Goal: Information Seeking & Learning: Learn about a topic

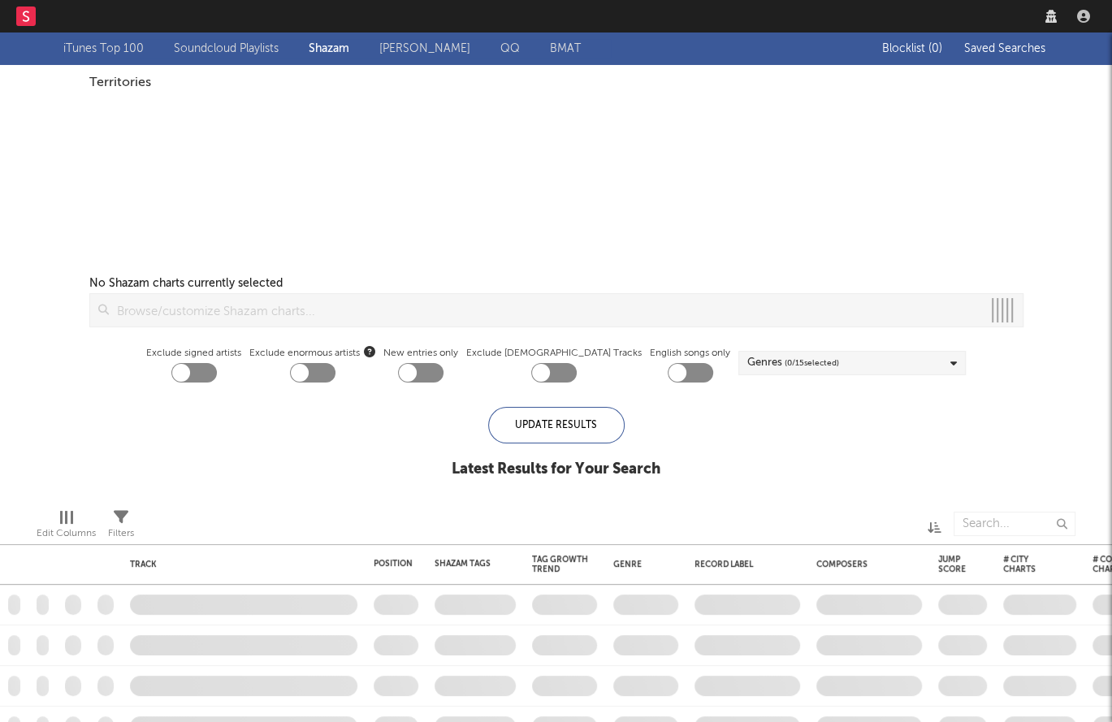
checkbox input "true"
click at [859, 13] on nav "Dashboard Discovery Assistant Charts Leads" at bounding box center [556, 16] width 1112 height 32
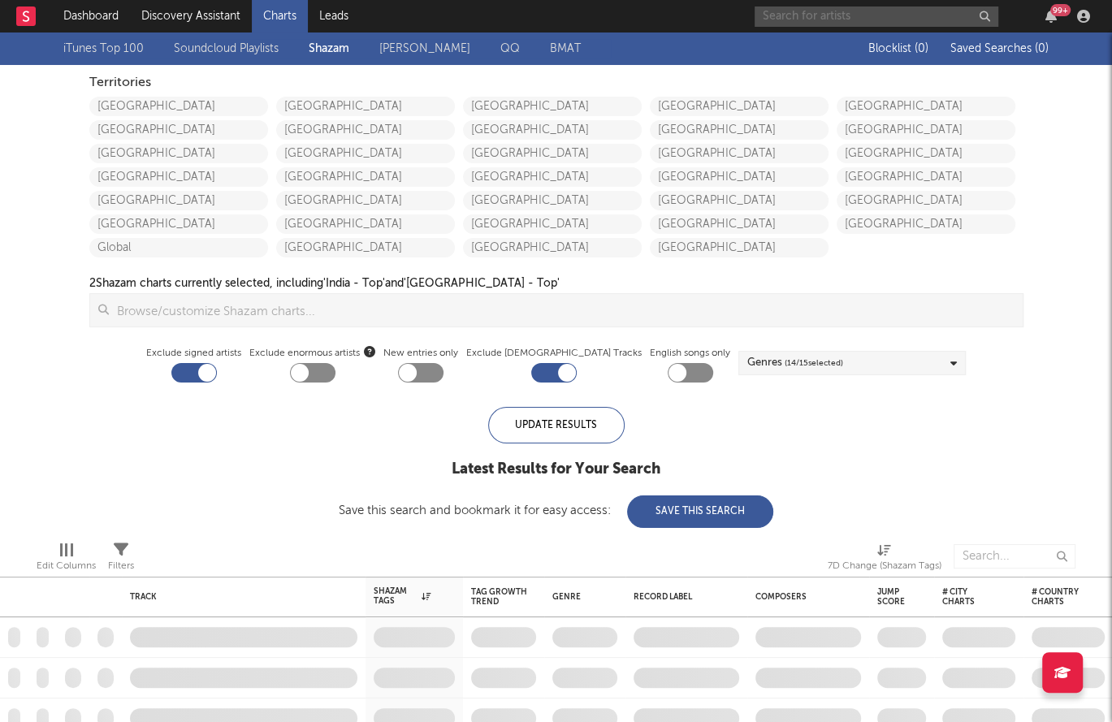
click at [858, 13] on input "text" at bounding box center [876, 16] width 244 height 20
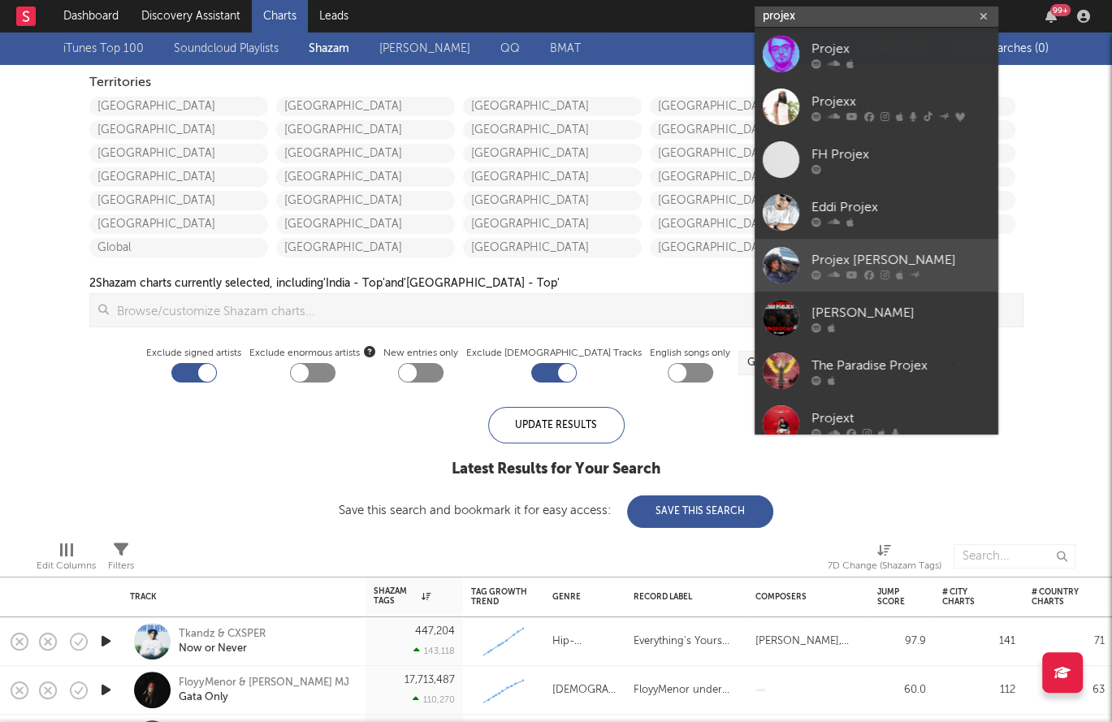
type input "projex"
click at [903, 261] on div "Projex [PERSON_NAME]" at bounding box center [900, 259] width 179 height 19
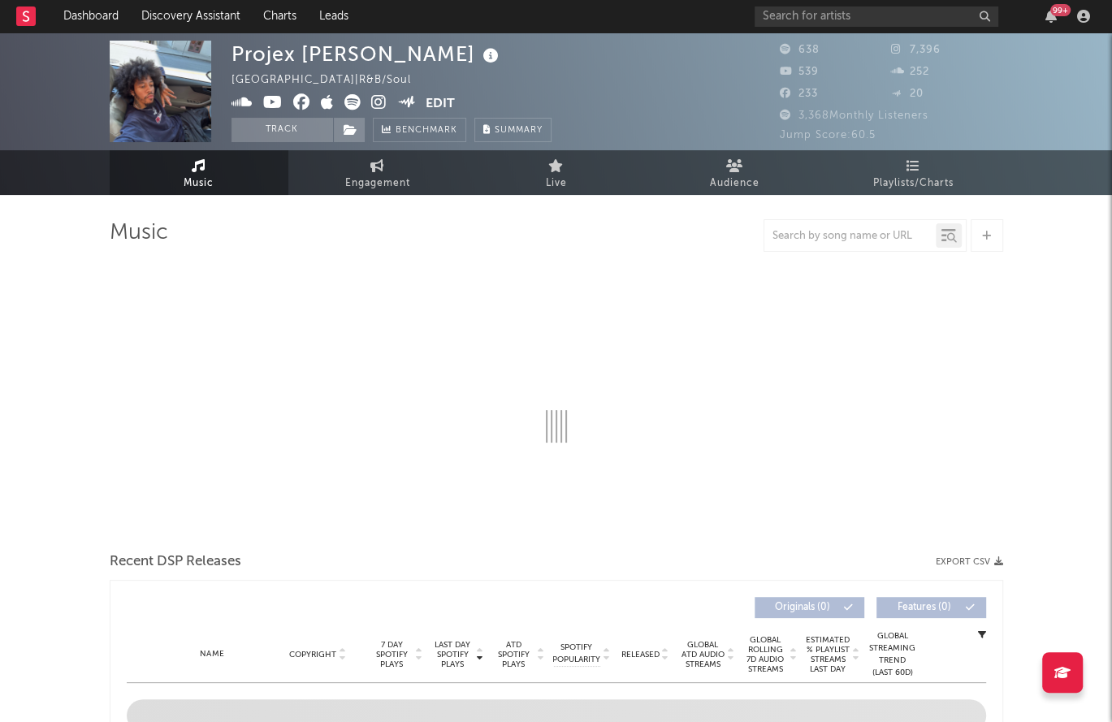
select select "6m"
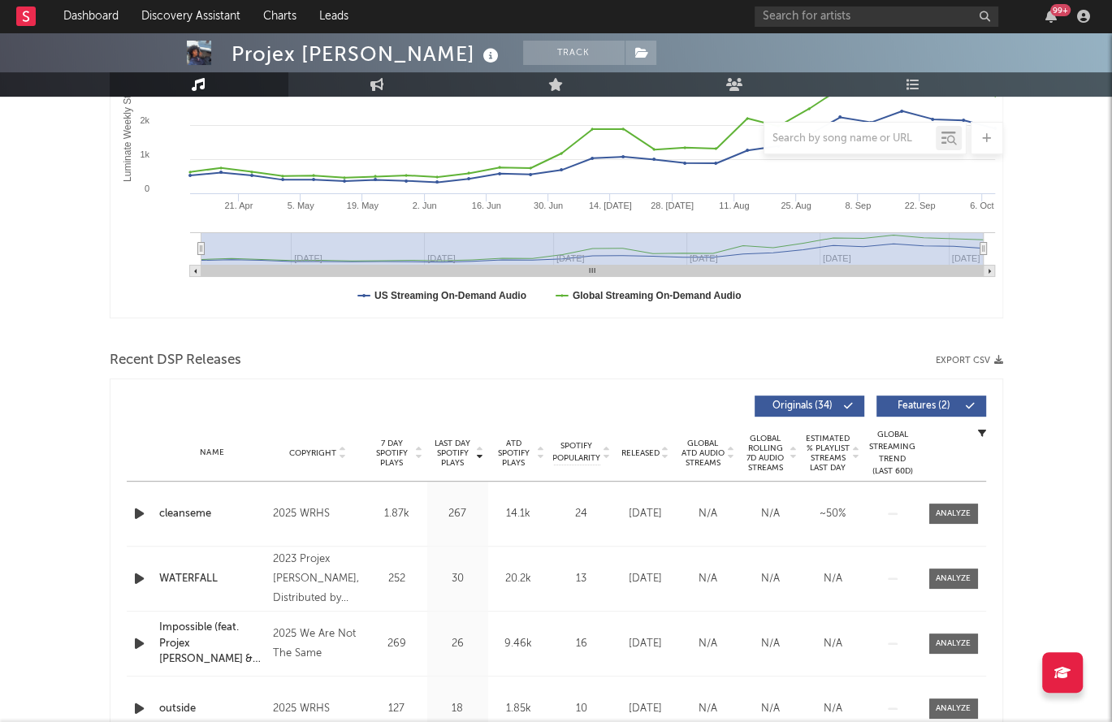
scroll to position [534, 0]
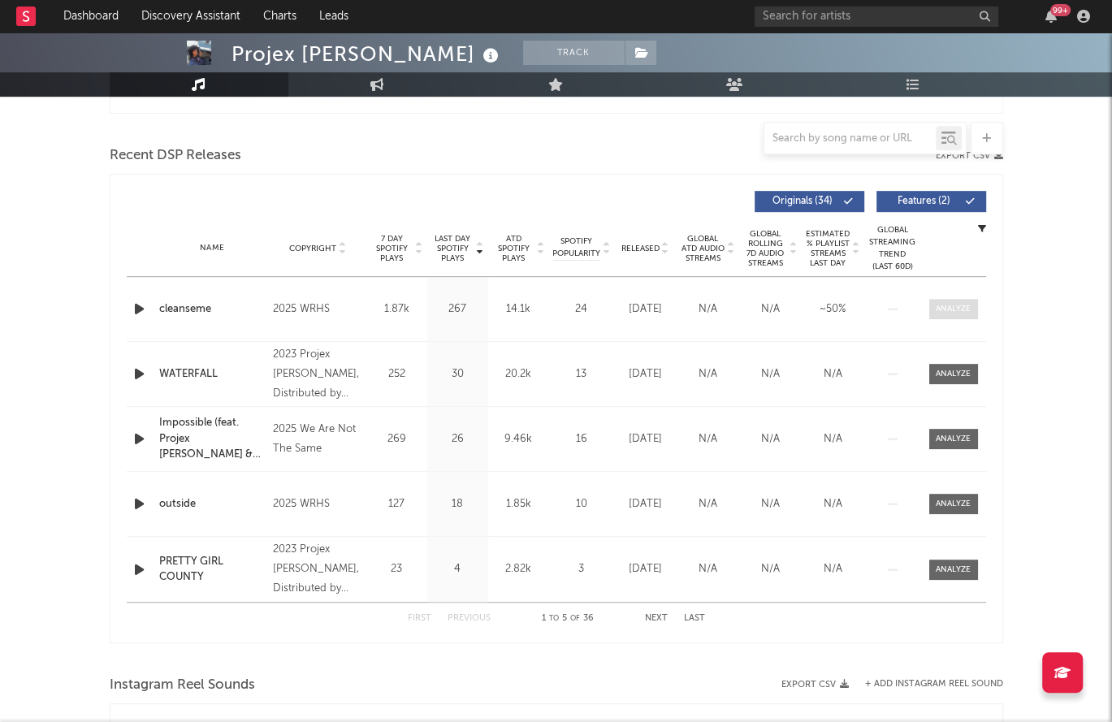
click at [954, 309] on div at bounding box center [953, 309] width 35 height 12
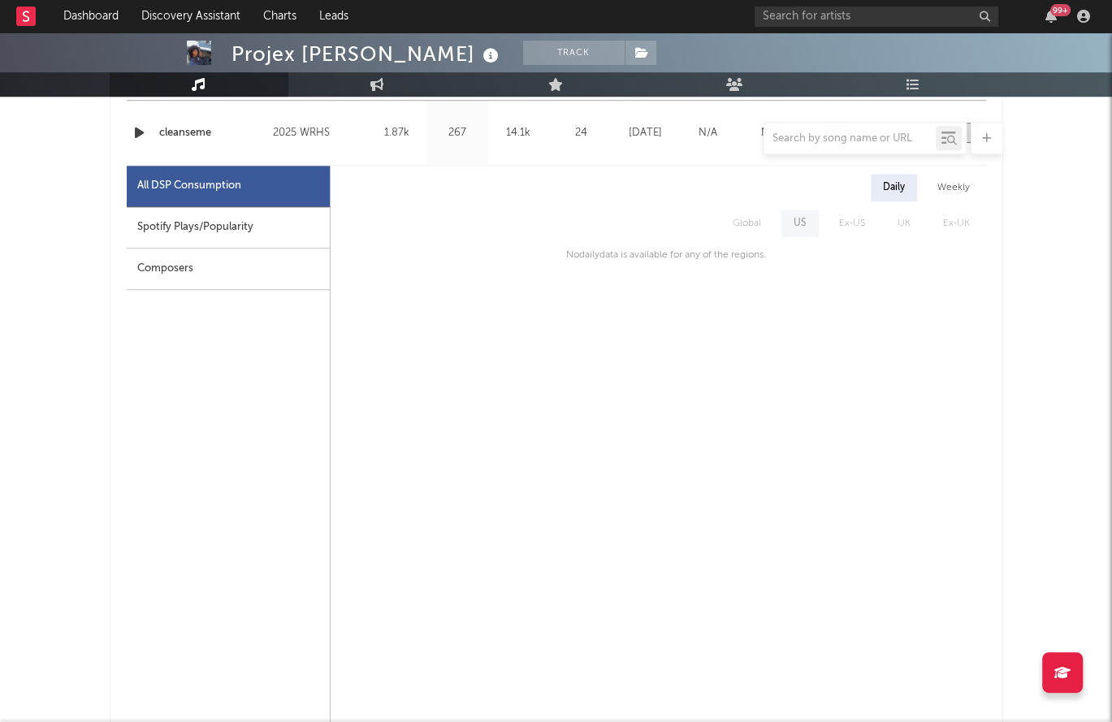
scroll to position [382, 0]
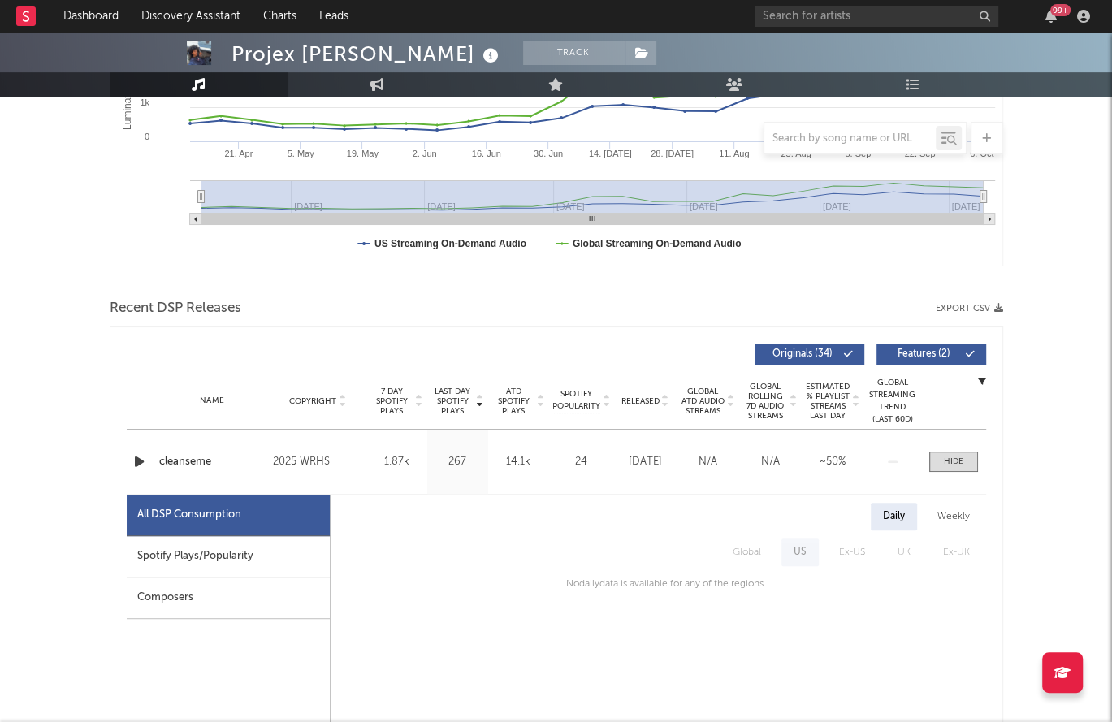
click at [946, 516] on div "Weekly" at bounding box center [953, 517] width 57 height 28
click at [905, 516] on div "Daily" at bounding box center [894, 517] width 46 height 28
click at [949, 470] on span at bounding box center [953, 462] width 49 height 20
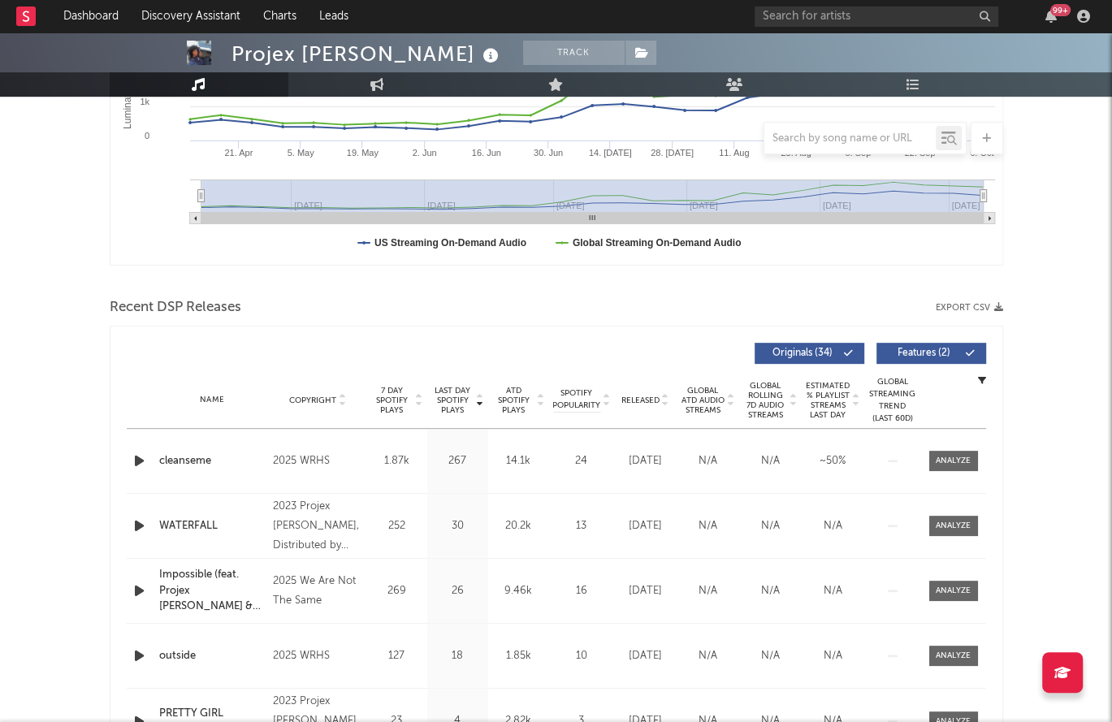
scroll to position [0, 0]
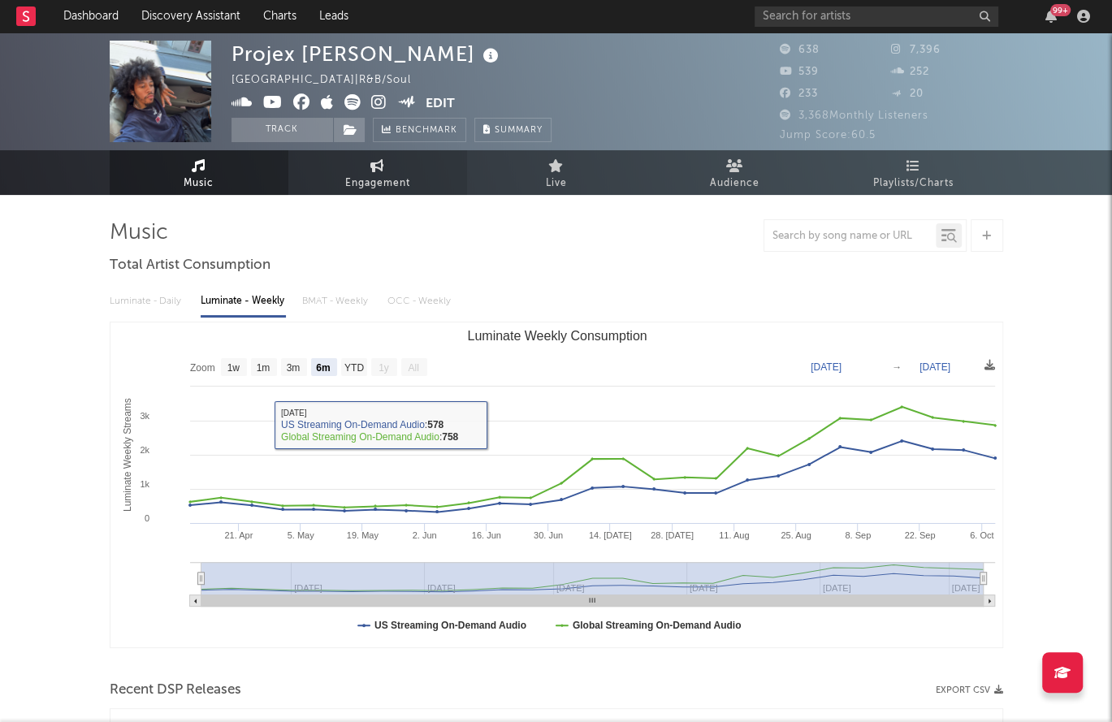
click at [373, 178] on span "Engagement" at bounding box center [377, 183] width 65 height 19
select select "1w"
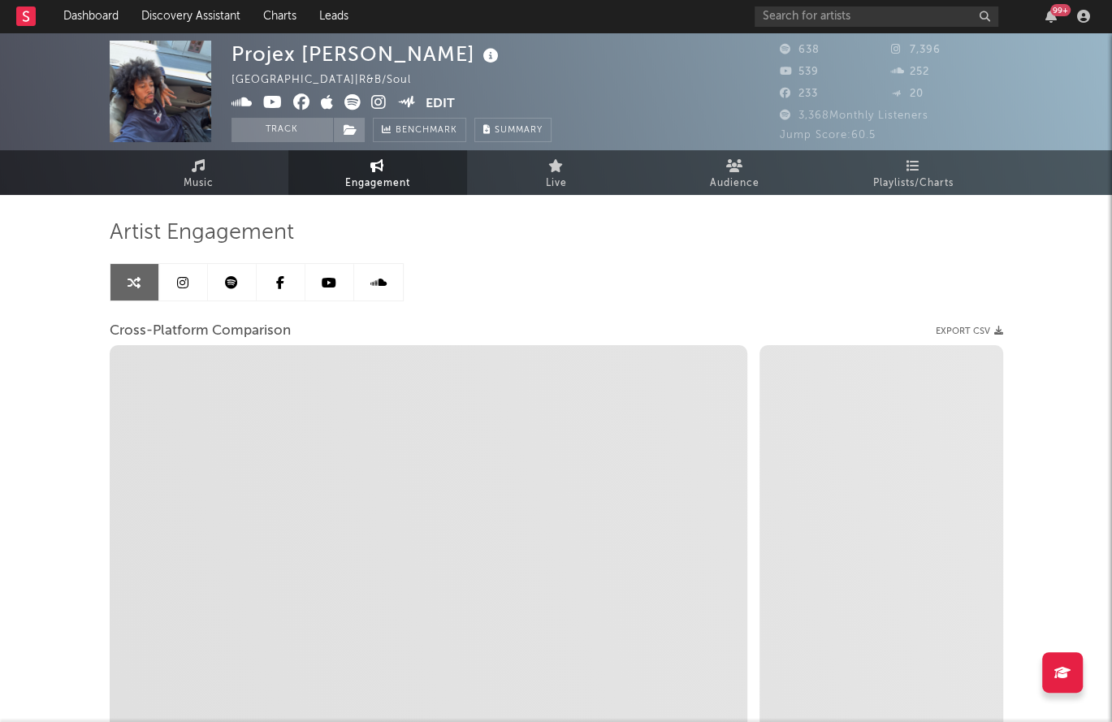
click at [181, 283] on icon at bounding box center [182, 282] width 11 height 13
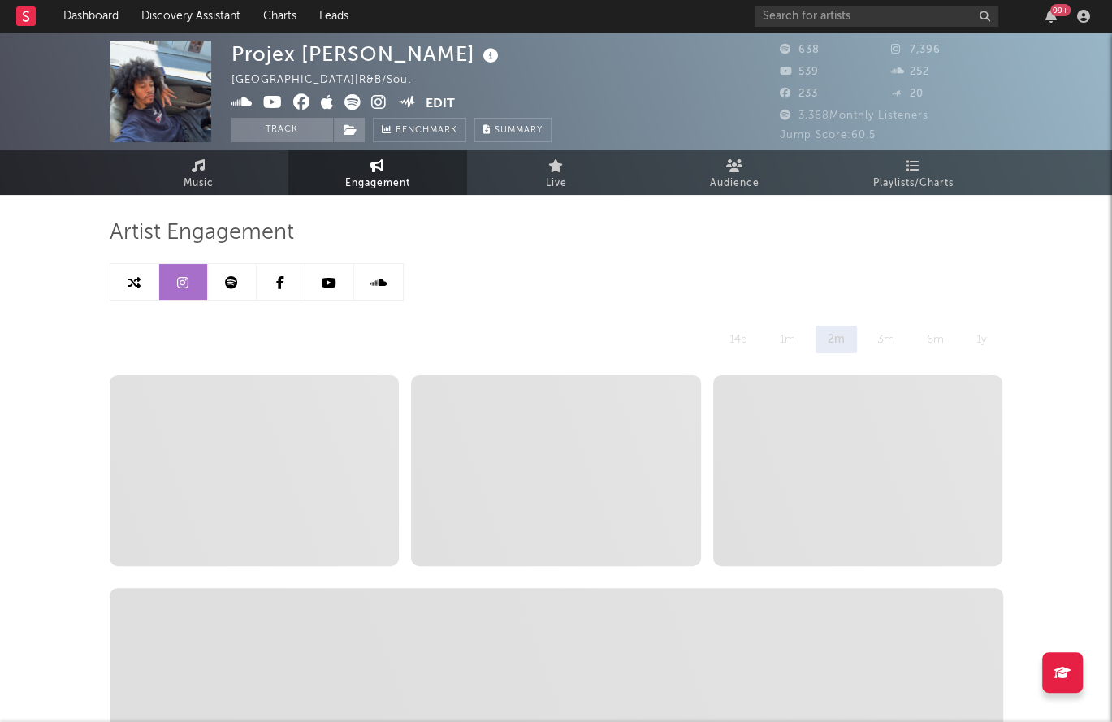
click at [231, 281] on icon at bounding box center [231, 282] width 13 height 13
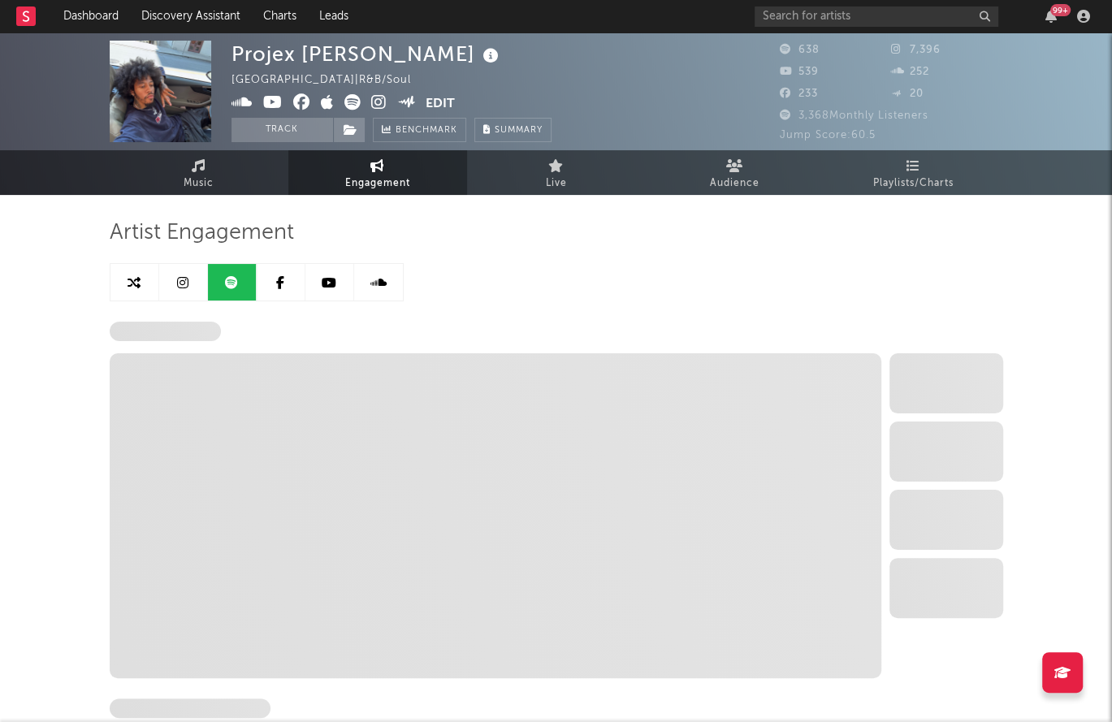
select select "6m"
select select "1w"
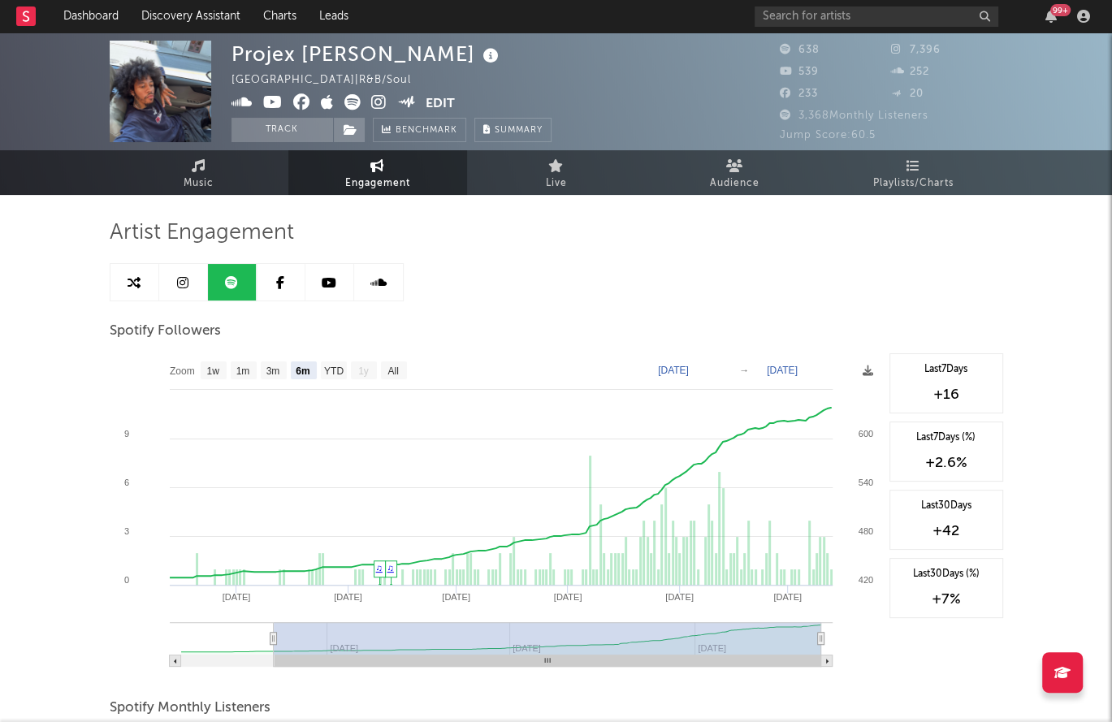
click at [127, 277] on icon at bounding box center [133, 282] width 13 height 13
select select "1m"
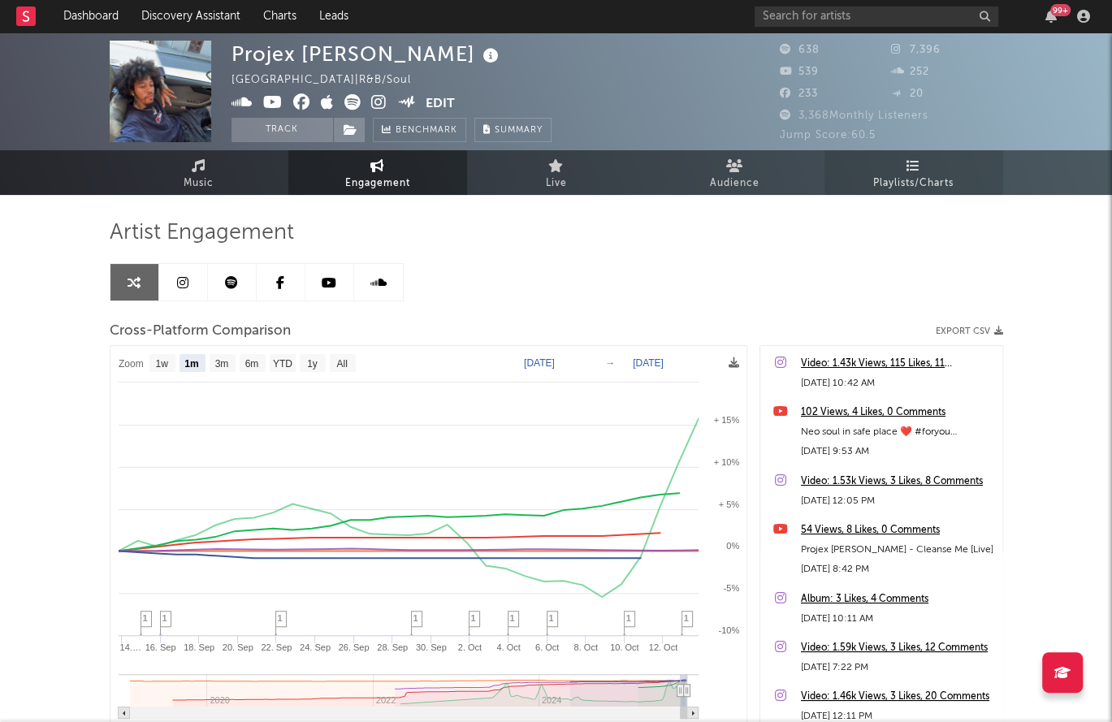
click at [852, 193] on link "Playlists/Charts" at bounding box center [913, 172] width 179 height 45
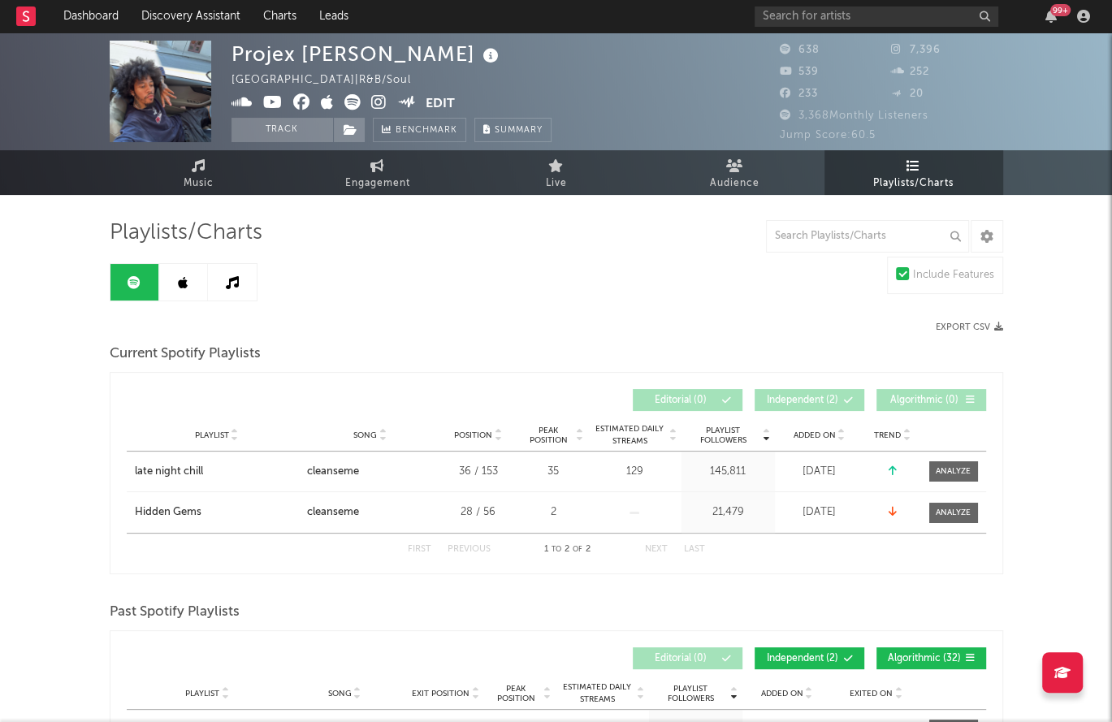
click at [188, 273] on link at bounding box center [183, 282] width 49 height 37
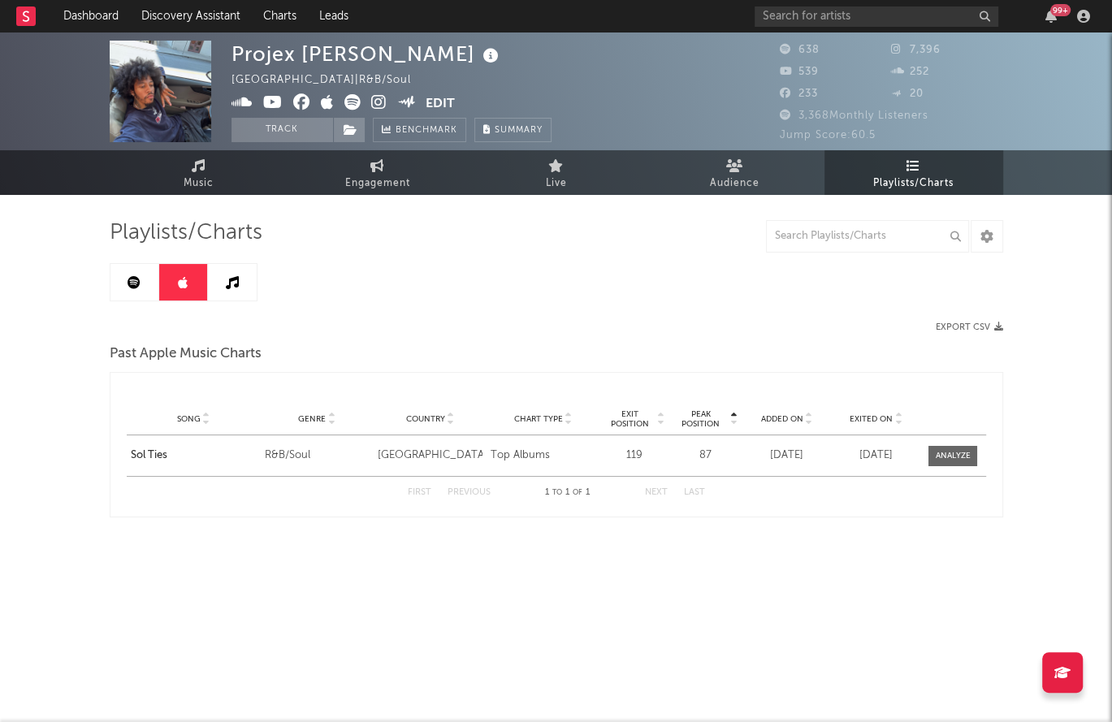
click at [228, 287] on icon at bounding box center [232, 282] width 13 height 13
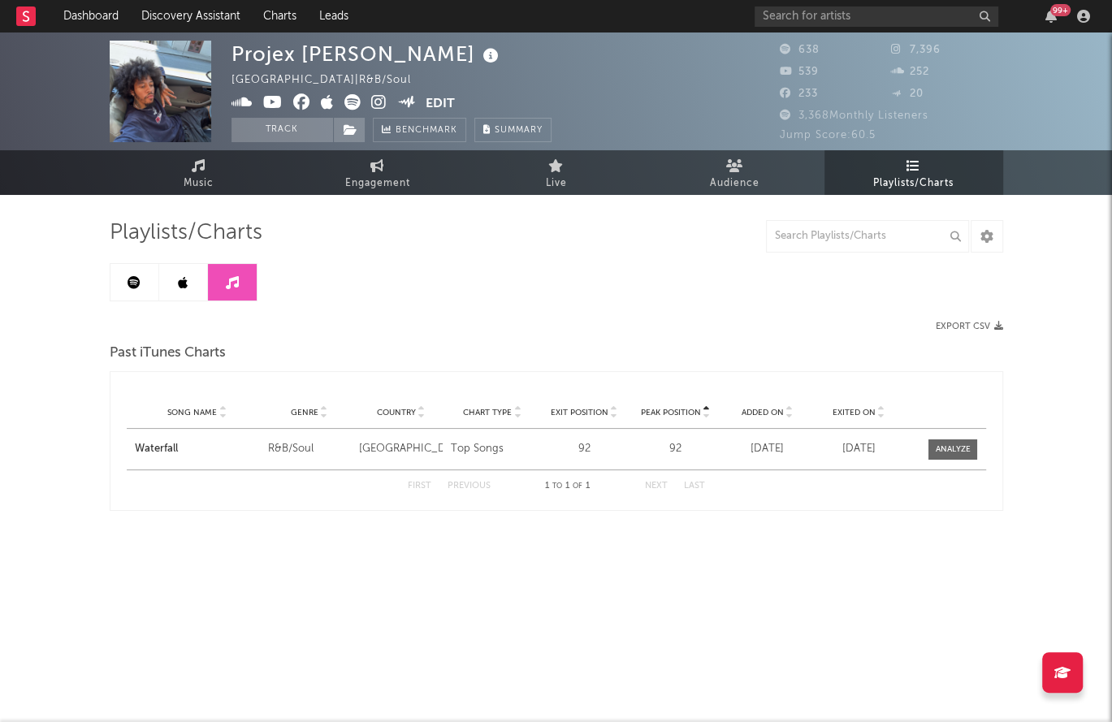
click at [171, 287] on link at bounding box center [183, 282] width 49 height 37
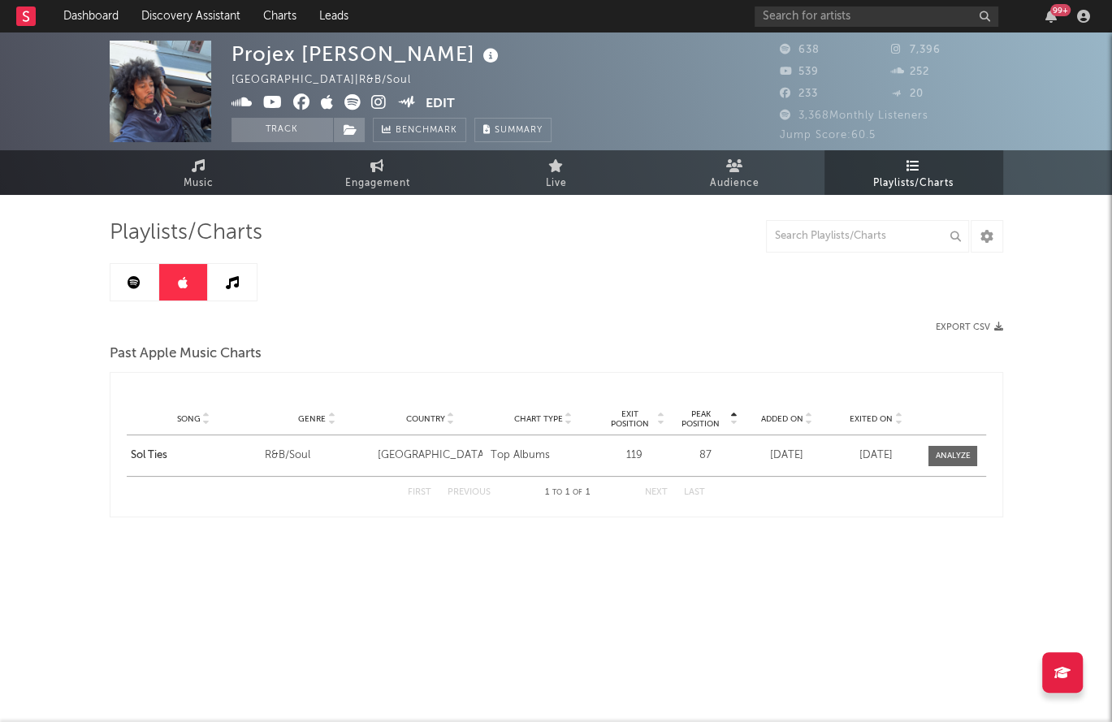
click at [123, 287] on link at bounding box center [134, 282] width 49 height 37
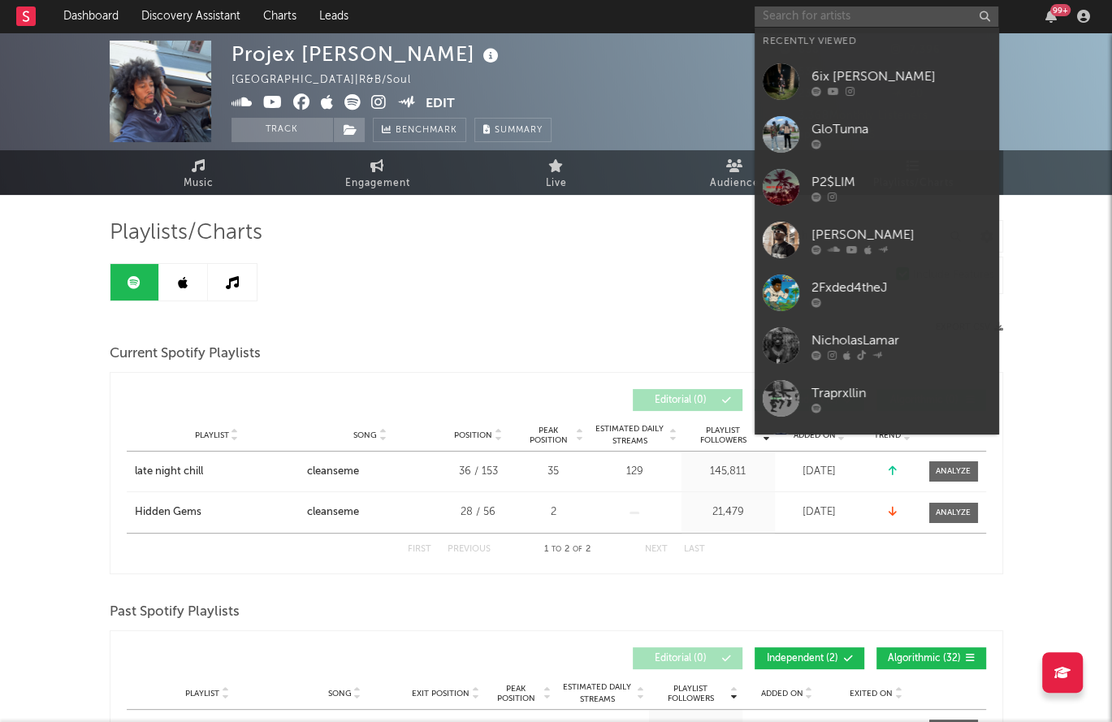
click at [806, 6] on input "text" at bounding box center [876, 16] width 244 height 20
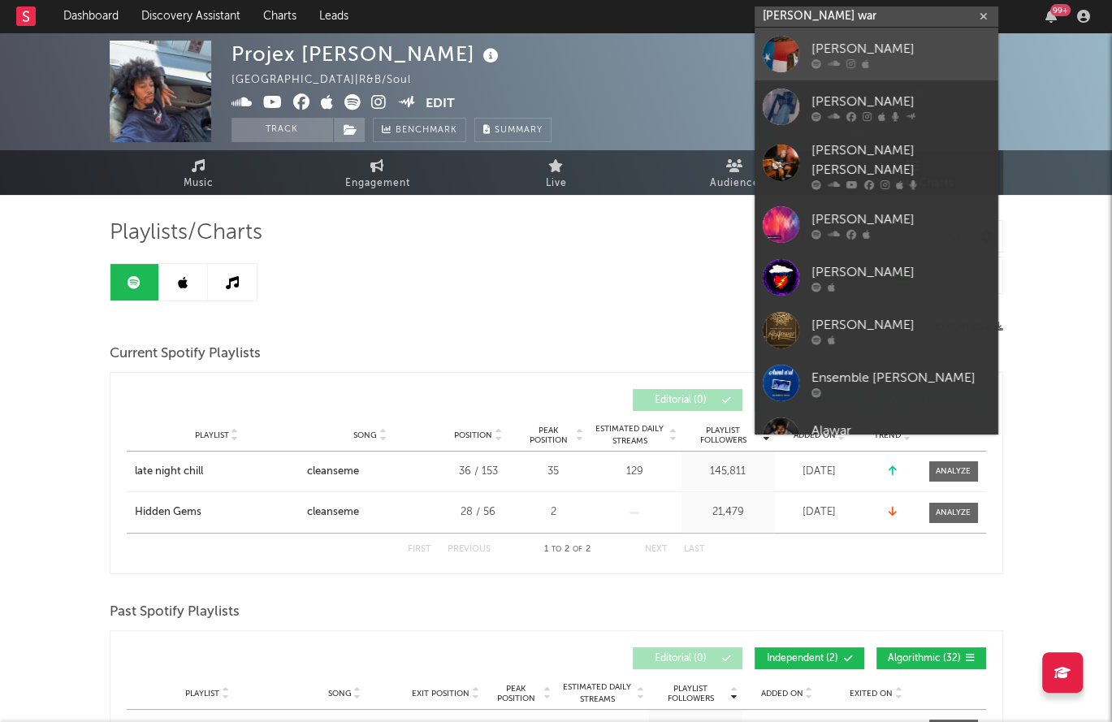
type input "[PERSON_NAME] war"
click at [853, 48] on div "[PERSON_NAME]" at bounding box center [900, 48] width 179 height 19
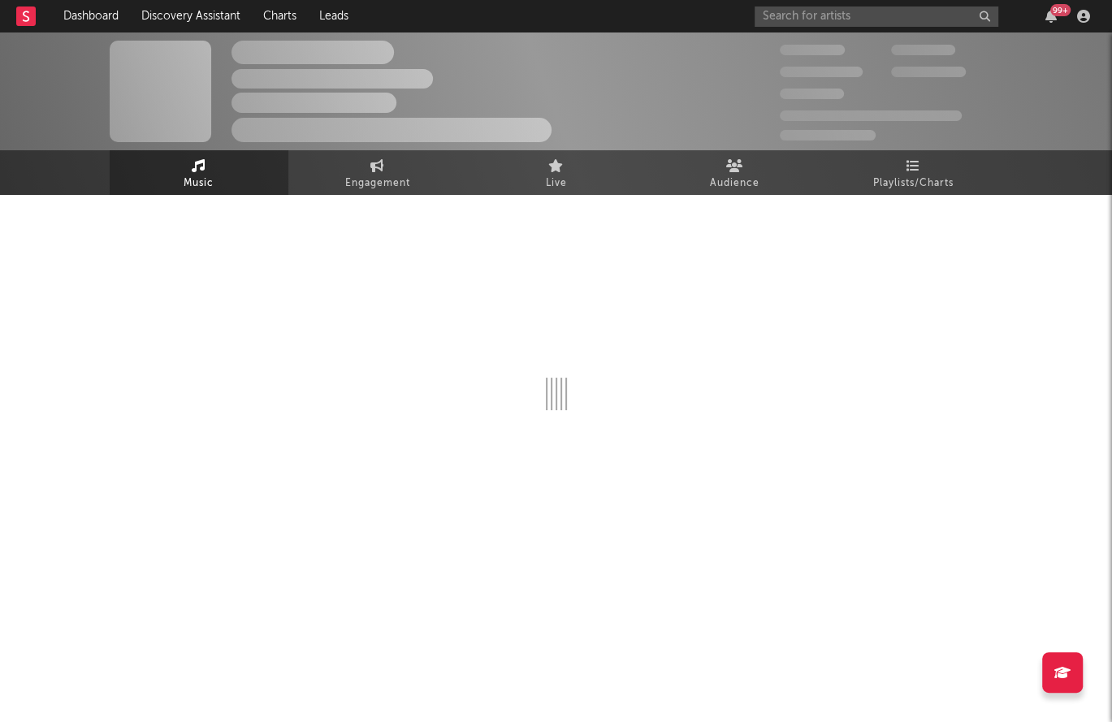
select select "1w"
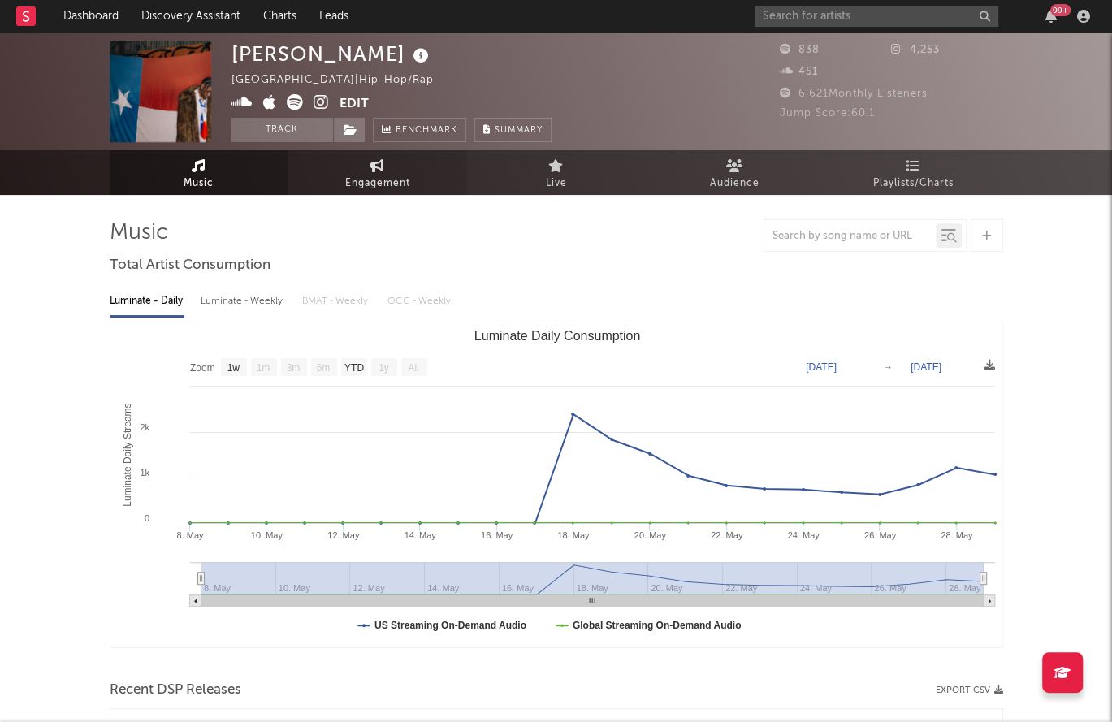
click at [411, 185] on link "Engagement" at bounding box center [377, 172] width 179 height 45
select select "1w"
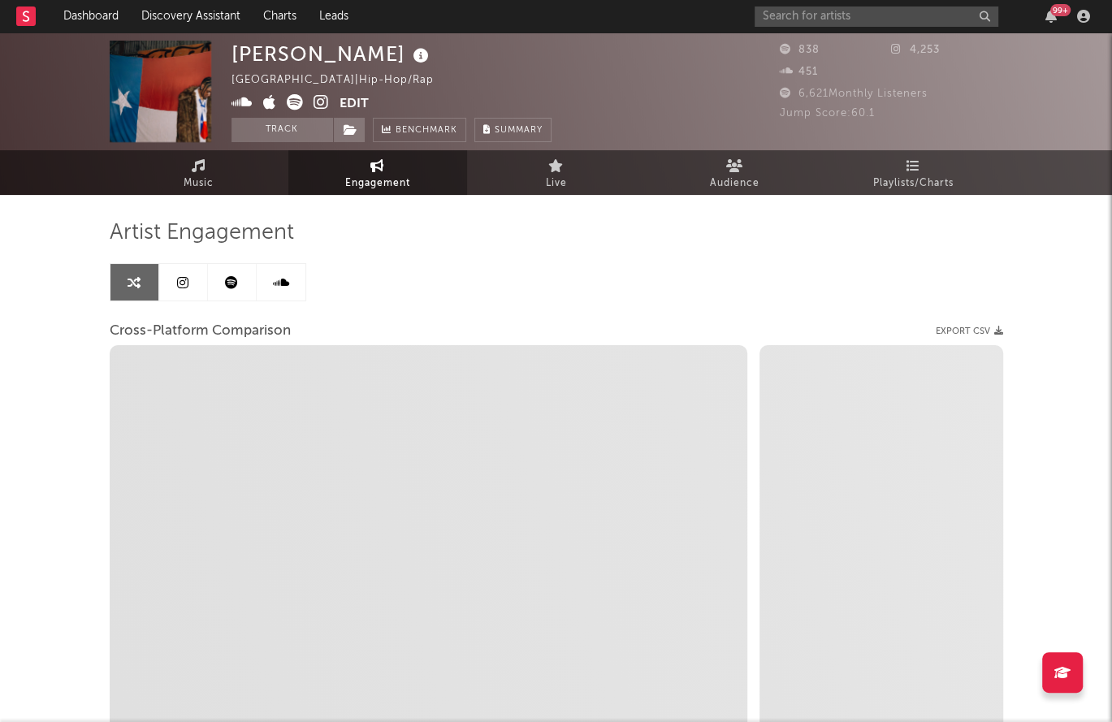
select select "1m"
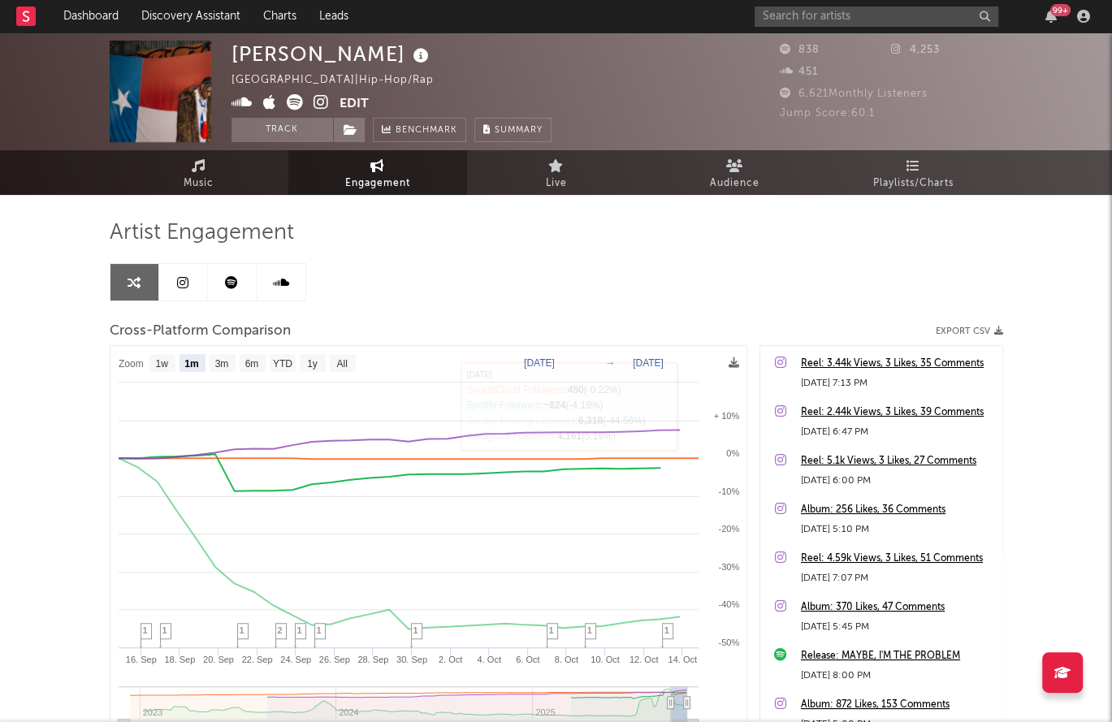
click at [184, 296] on link at bounding box center [183, 282] width 49 height 37
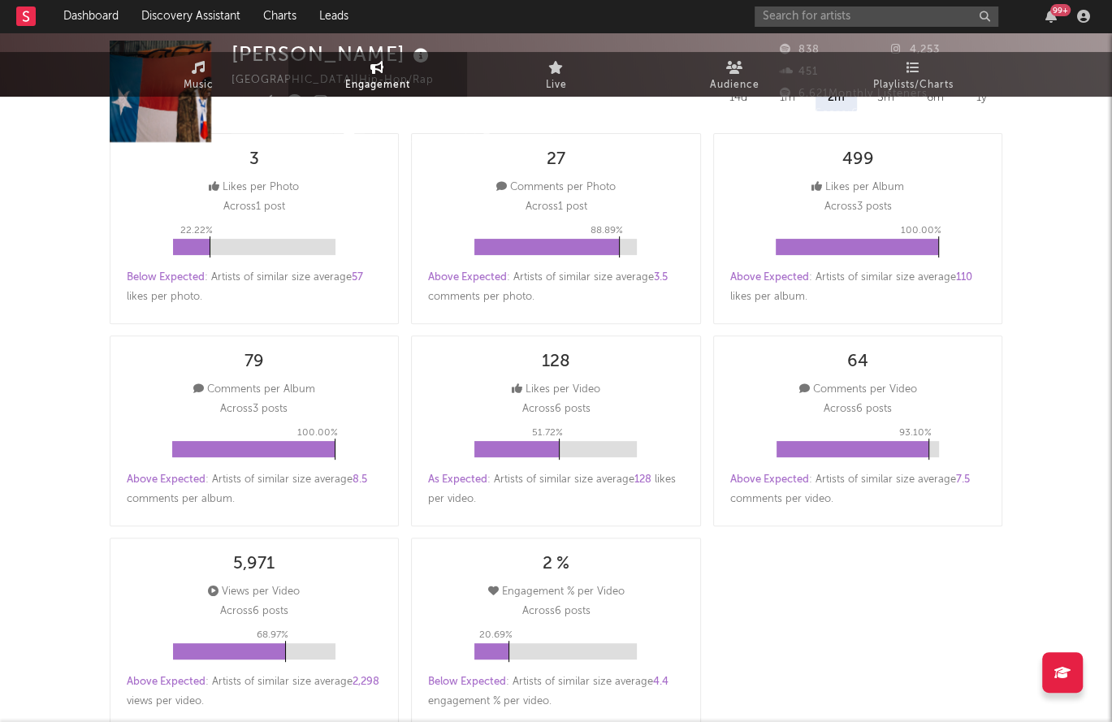
select select "6m"
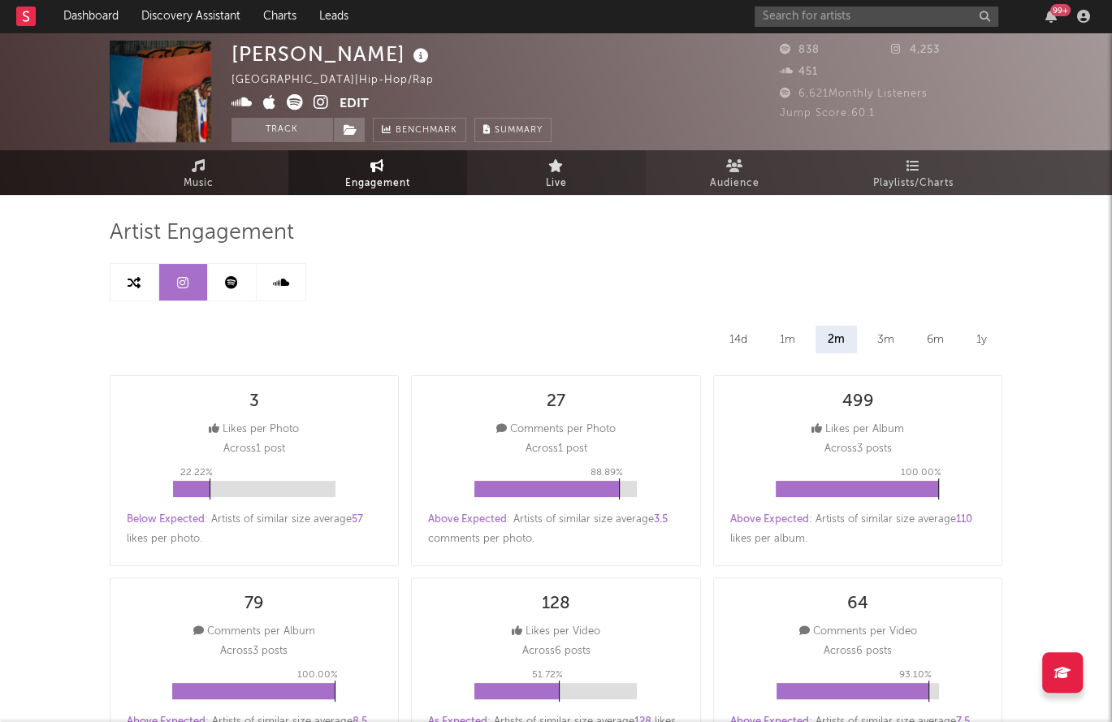
click at [586, 177] on link "Live" at bounding box center [556, 172] width 179 height 45
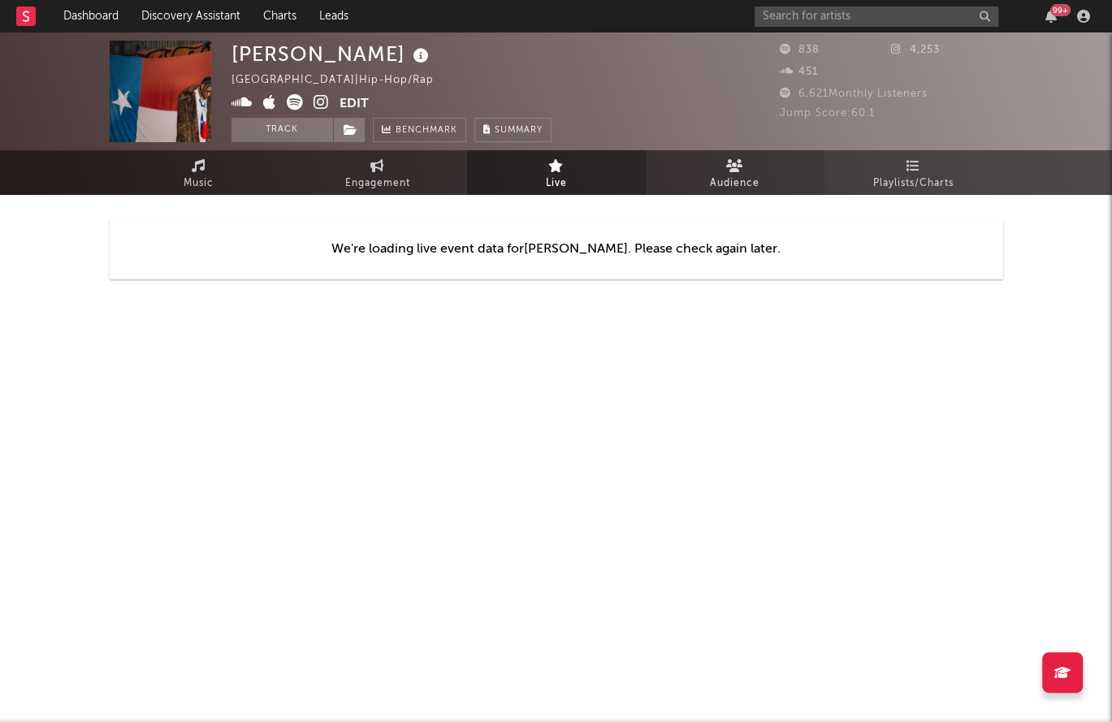
click at [743, 169] on link "Audience" at bounding box center [735, 172] width 179 height 45
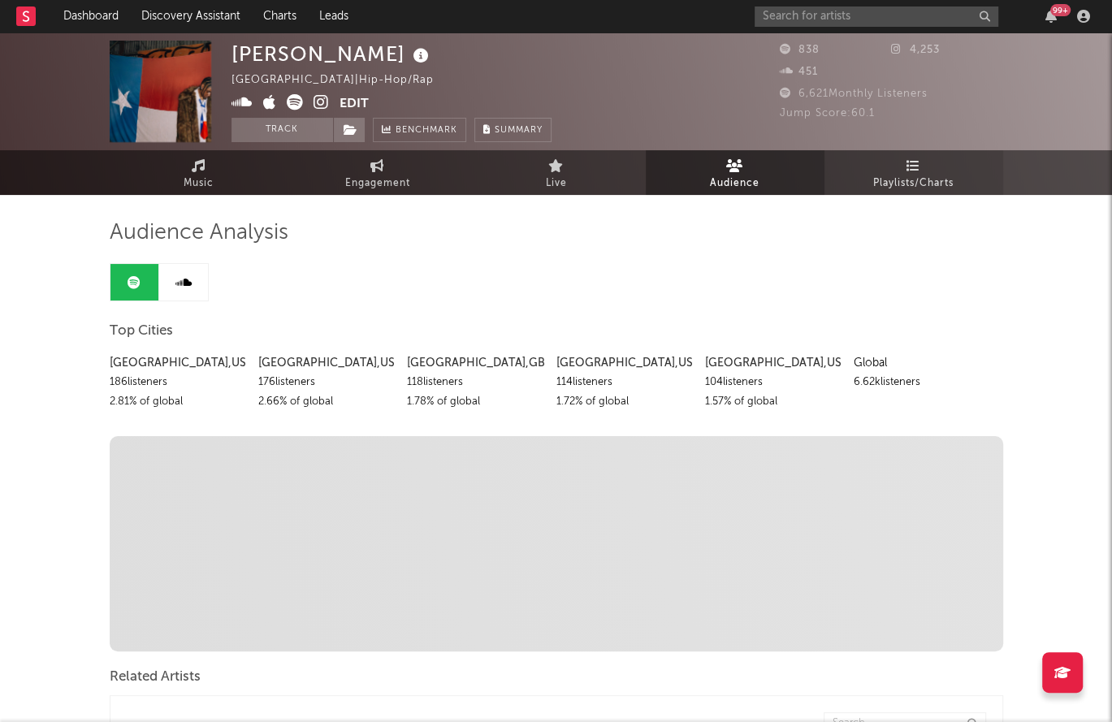
click at [881, 165] on link "Playlists/Charts" at bounding box center [913, 172] width 179 height 45
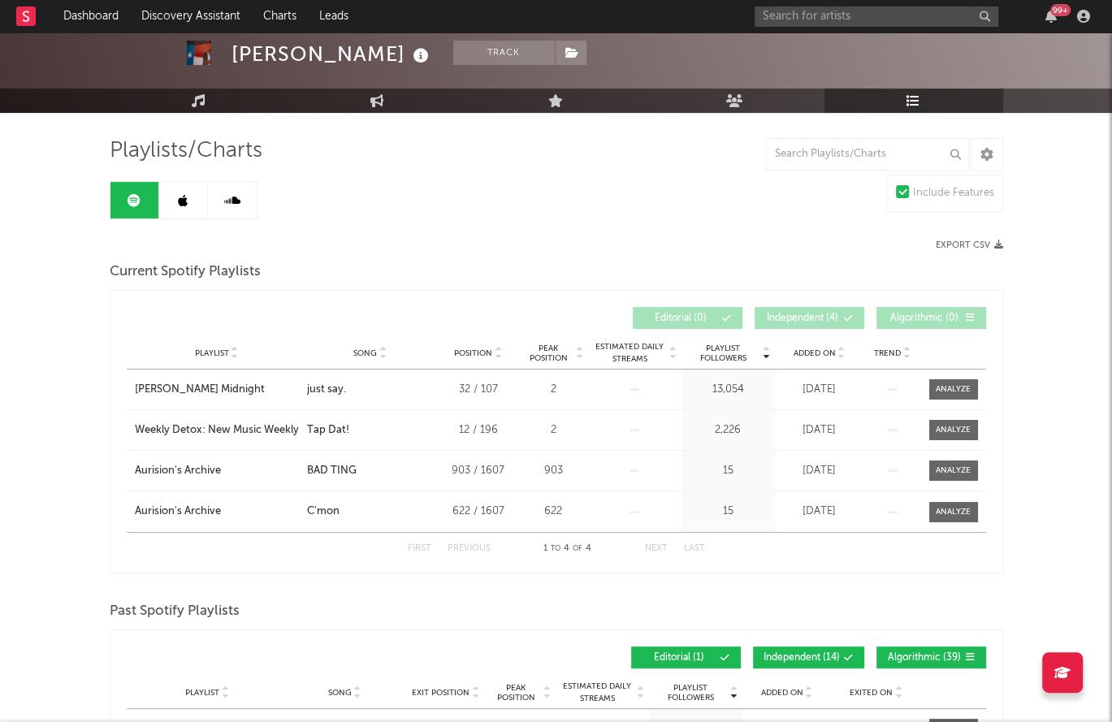
scroll to position [81, 0]
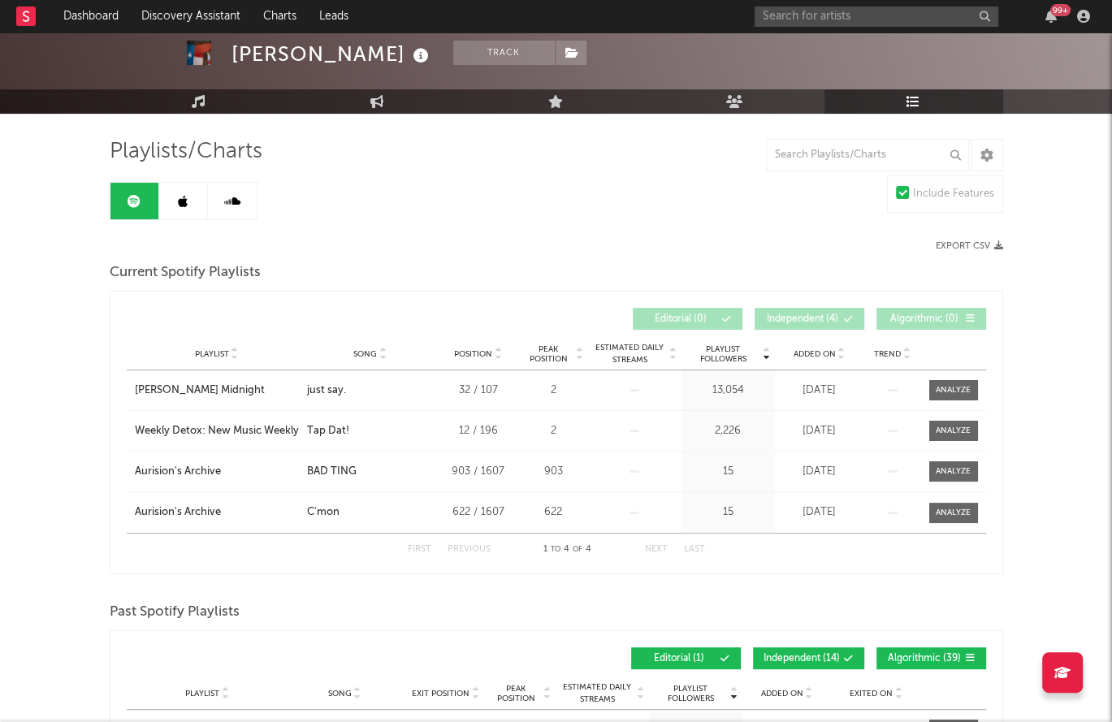
click at [182, 199] on icon at bounding box center [183, 201] width 10 height 13
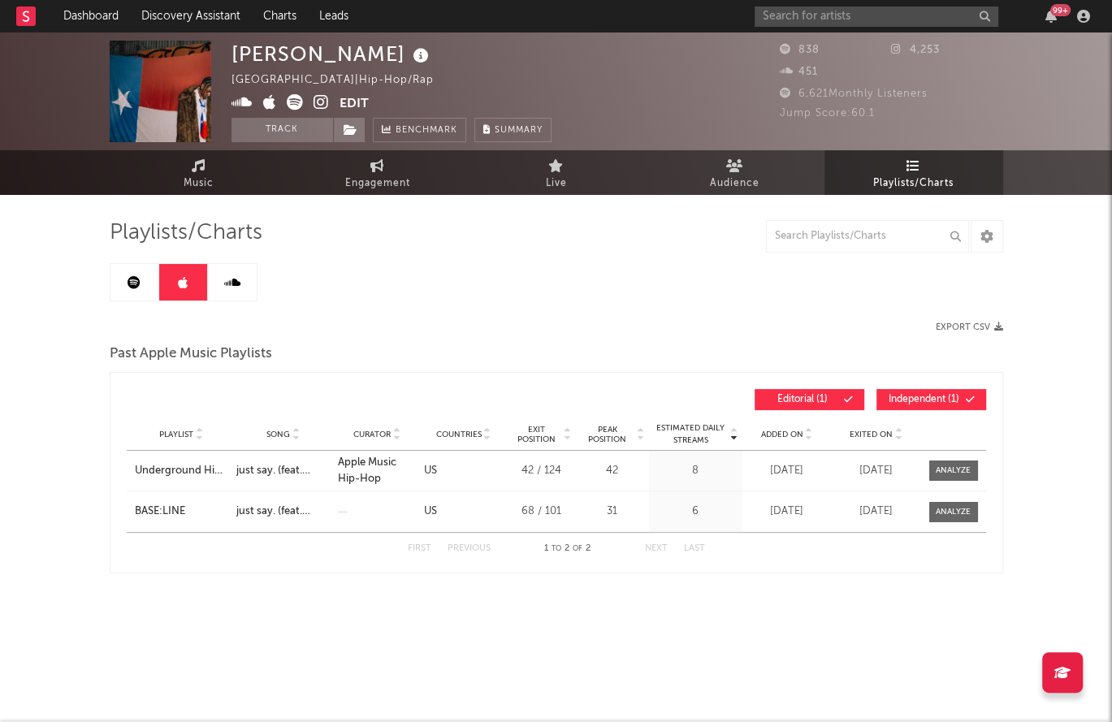
click at [240, 299] on link at bounding box center [232, 282] width 49 height 37
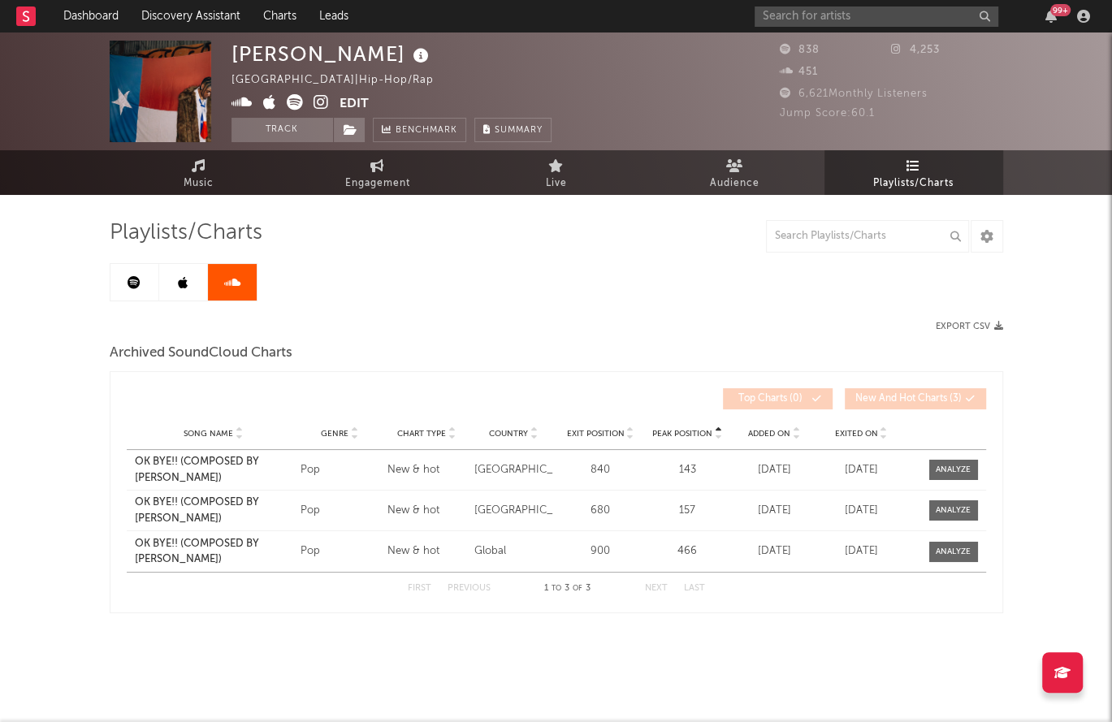
click at [184, 284] on icon at bounding box center [183, 282] width 10 height 13
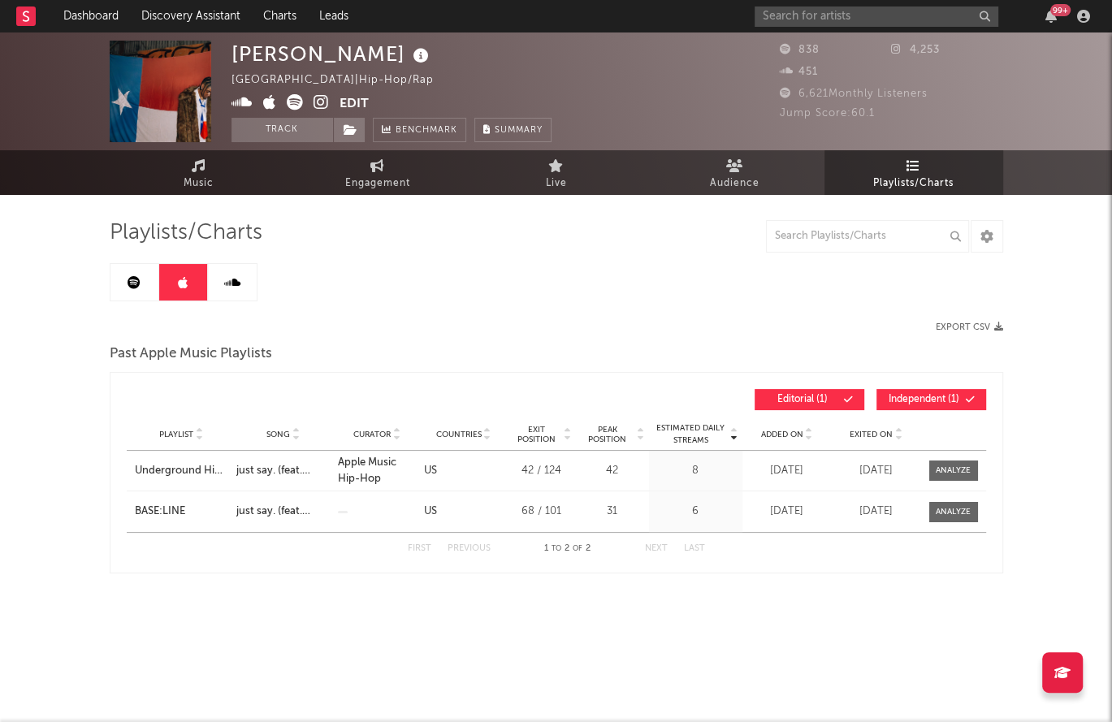
click at [130, 281] on icon at bounding box center [133, 282] width 13 height 13
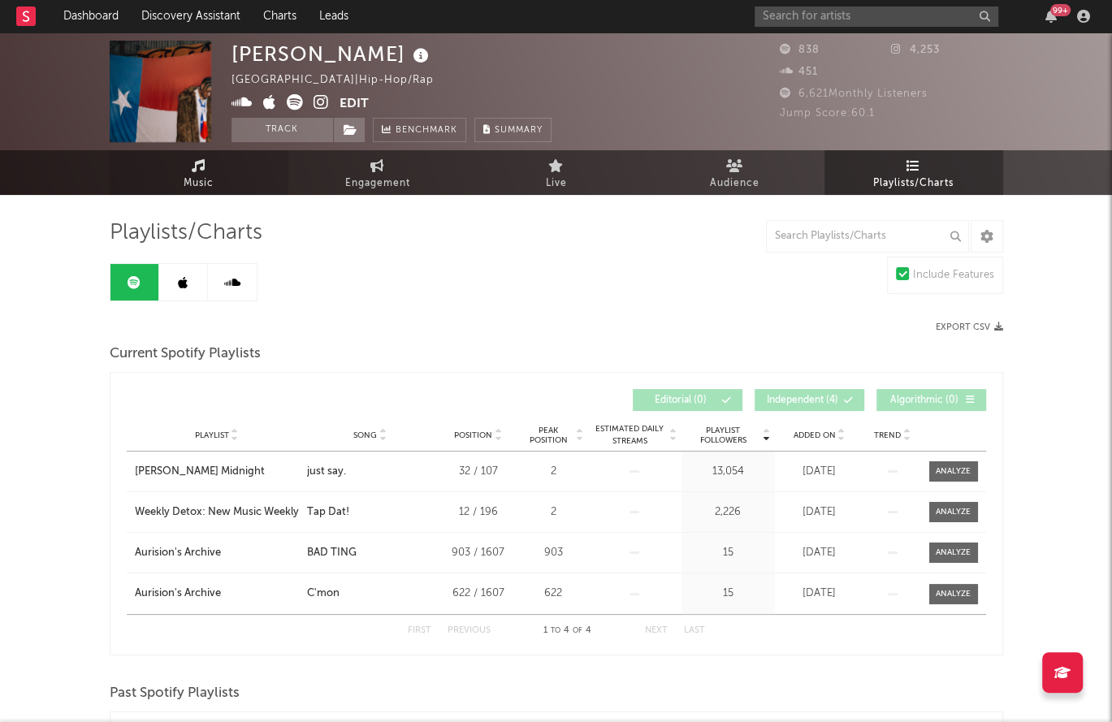
click at [214, 167] on link "Music" at bounding box center [199, 172] width 179 height 45
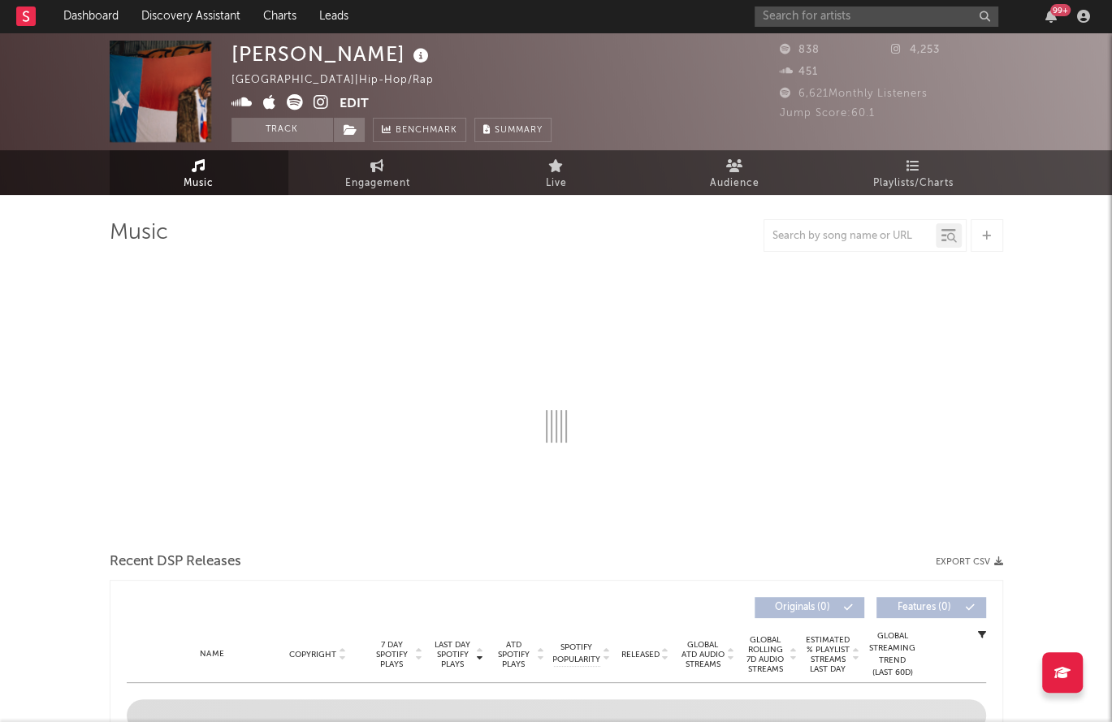
select select "1w"
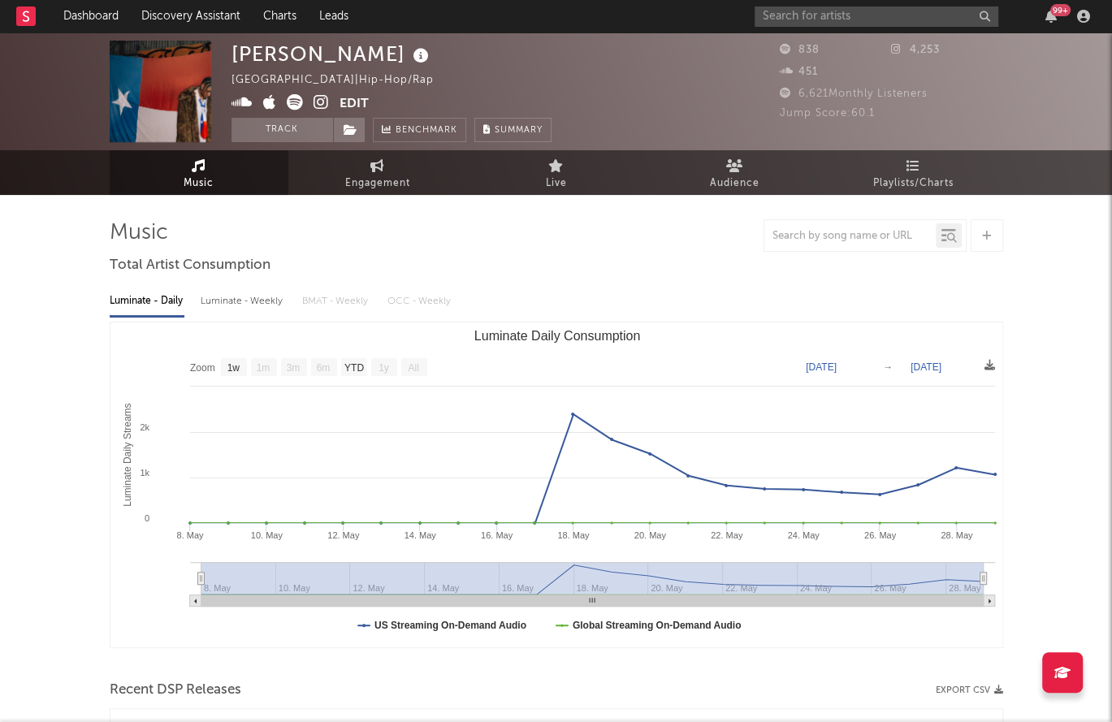
click at [322, 105] on icon at bounding box center [320, 102] width 15 height 16
